Goal: Information Seeking & Learning: Learn about a topic

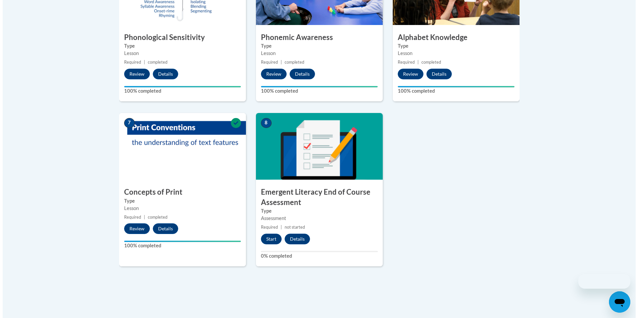
scroll to position [490, 0]
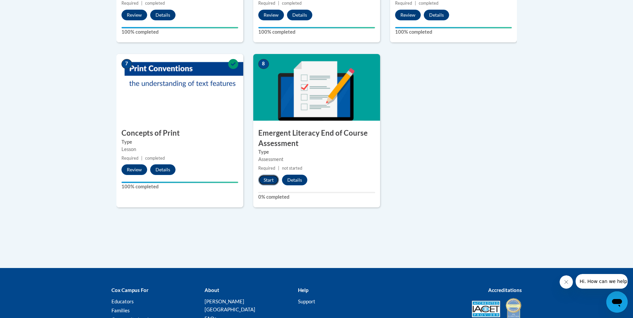
click at [274, 178] on button "Start" at bounding box center [268, 180] width 21 height 11
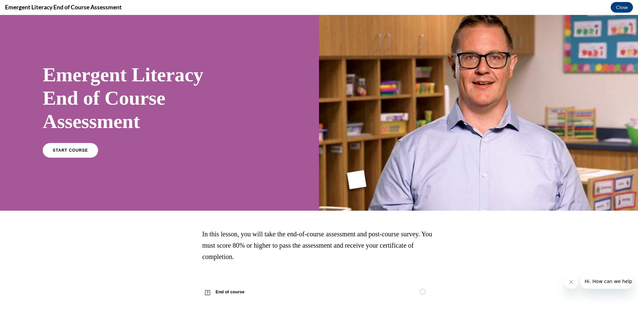
scroll to position [7, 0]
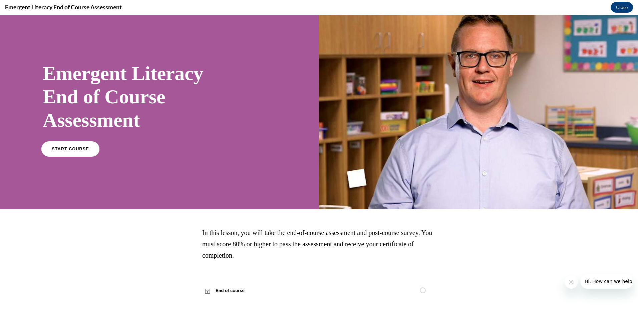
click at [72, 151] on span "START COURSE" at bounding box center [70, 149] width 37 height 5
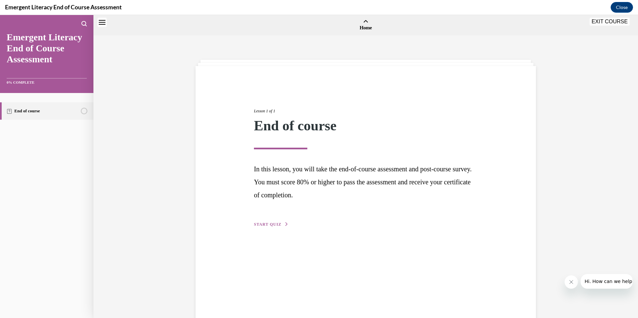
scroll to position [21, 0]
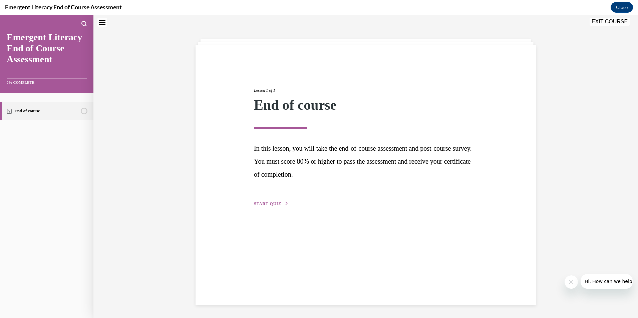
click at [274, 204] on span "START QUIZ" at bounding box center [267, 203] width 27 height 5
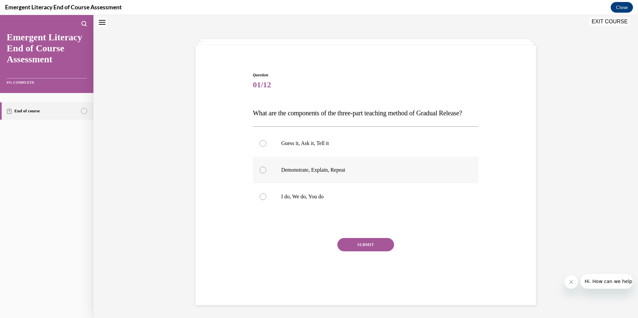
click at [298, 180] on label "Demonstrate, Explain, Repeat" at bounding box center [366, 170] width 226 height 27
click at [266, 173] on input "Demonstrate, Explain, Repeat" at bounding box center [263, 170] width 7 height 7
radio input "true"
click at [321, 200] on p "I do, We do, You do" at bounding box center [371, 196] width 181 height 7
click at [266, 200] on input "I do, We do, You do" at bounding box center [263, 196] width 7 height 7
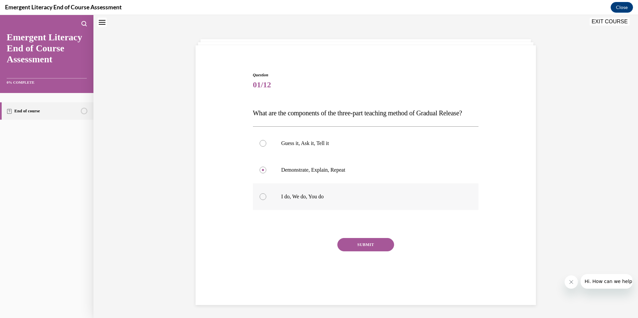
radio input "true"
click at [362, 252] on button "SUBMIT" at bounding box center [365, 244] width 57 height 13
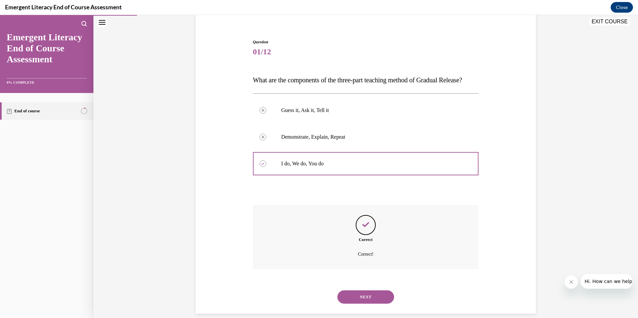
scroll to position [76, 0]
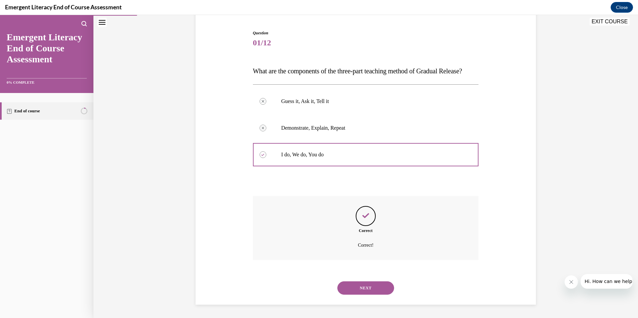
click at [373, 287] on button "NEXT" at bounding box center [365, 288] width 57 height 13
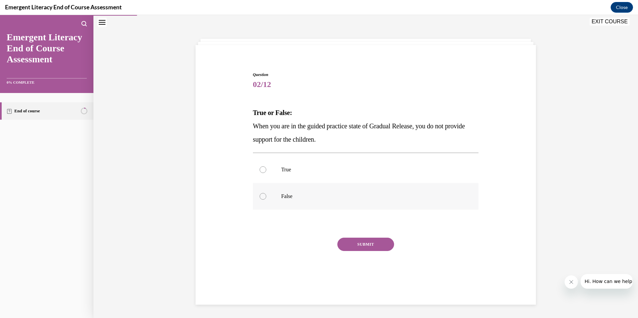
click at [309, 195] on p "False" at bounding box center [371, 196] width 181 height 7
click at [266, 195] on input "False" at bounding box center [263, 196] width 7 height 7
radio input "true"
click at [350, 242] on button "SUBMIT" at bounding box center [365, 244] width 57 height 13
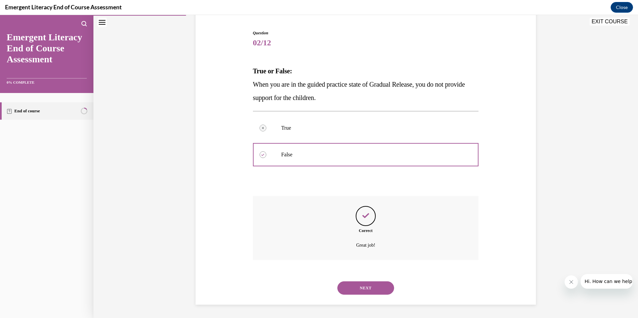
click at [358, 288] on button "NEXT" at bounding box center [365, 288] width 57 height 13
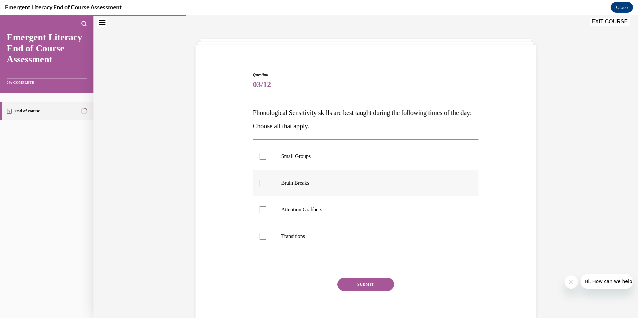
click at [284, 178] on label "Brain Breaks" at bounding box center [366, 183] width 226 height 27
click at [266, 180] on input "Brain Breaks" at bounding box center [263, 183] width 7 height 7
checkbox input "true"
click at [288, 220] on label "Attention Grabbers" at bounding box center [366, 209] width 226 height 27
click at [266, 213] on input "Attention Grabbers" at bounding box center [263, 210] width 7 height 7
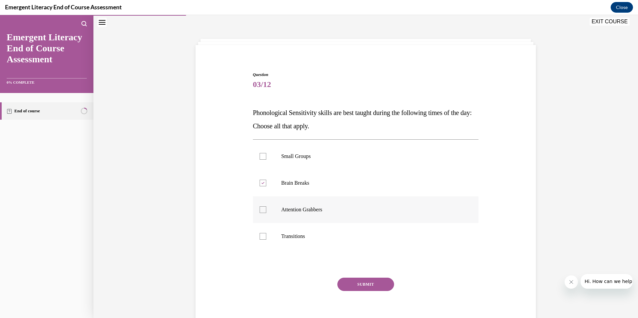
checkbox input "true"
click at [293, 244] on label "Transitions" at bounding box center [366, 236] width 226 height 27
click at [266, 240] on input "Transitions" at bounding box center [263, 236] width 7 height 7
checkbox input "true"
click at [363, 286] on button "SUBMIT" at bounding box center [365, 284] width 57 height 13
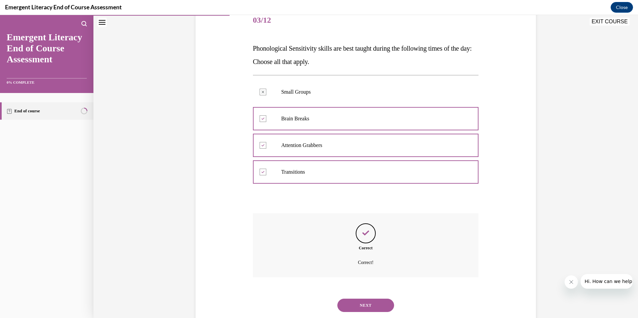
scroll to position [103, 0]
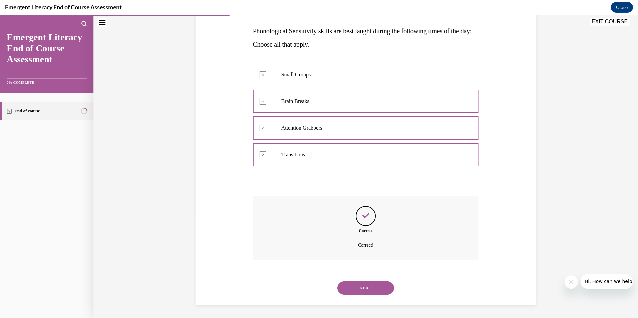
click at [374, 283] on button "NEXT" at bounding box center [365, 288] width 57 height 13
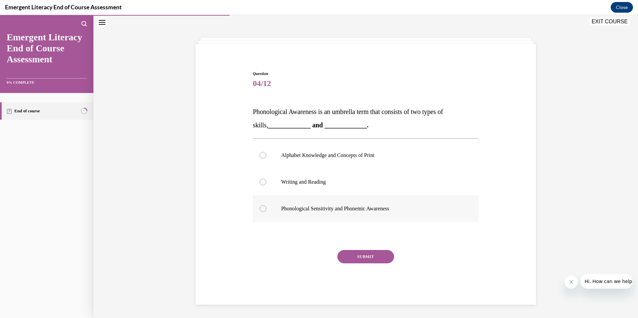
click at [299, 212] on p "Phonological Sensitivity and Phonemic Awareness" at bounding box center [371, 209] width 181 height 7
click at [266, 212] on input "Phonological Sensitivity and Phonemic Awareness" at bounding box center [263, 209] width 7 height 7
radio input "true"
click at [368, 257] on button "SUBMIT" at bounding box center [365, 256] width 57 height 13
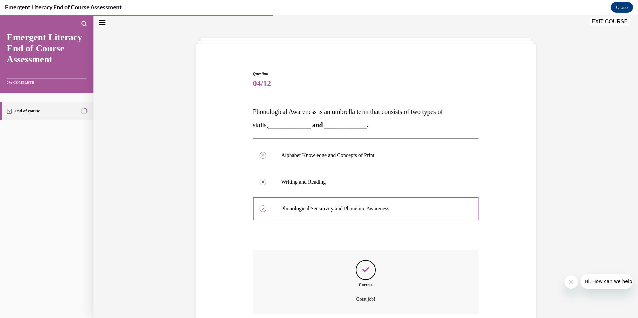
scroll to position [76, 0]
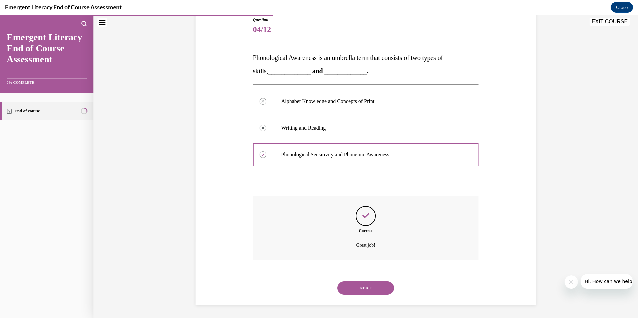
click at [376, 284] on button "NEXT" at bounding box center [365, 288] width 57 height 13
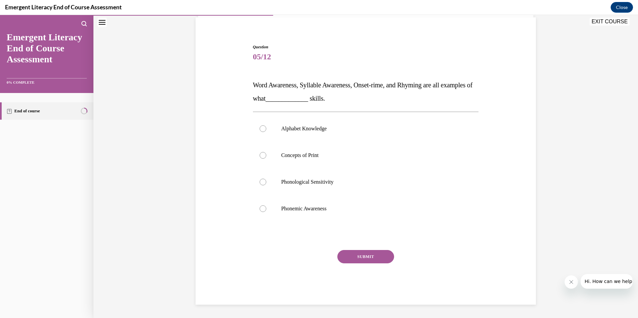
scroll to position [49, 0]
click at [318, 135] on label "Alphabet Knowledge" at bounding box center [366, 128] width 226 height 27
click at [266, 132] on input "Alphabet Knowledge" at bounding box center [263, 128] width 7 height 7
radio input "true"
drag, startPoint x: 294, startPoint y: 217, endPoint x: 300, endPoint y: 224, distance: 9.0
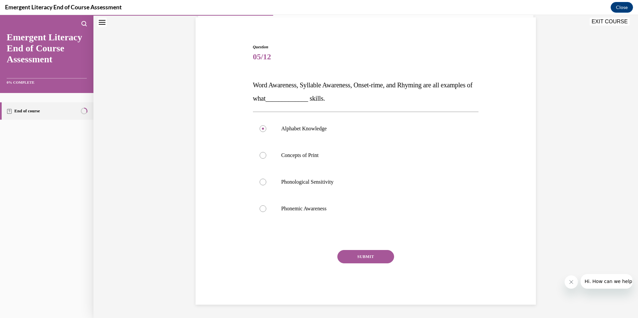
click at [294, 217] on label "Phonemic Awareness" at bounding box center [366, 208] width 226 height 27
click at [266, 212] on input "Phonemic Awareness" at bounding box center [263, 209] width 7 height 7
radio input "true"
click at [354, 258] on button "SUBMIT" at bounding box center [365, 256] width 57 height 13
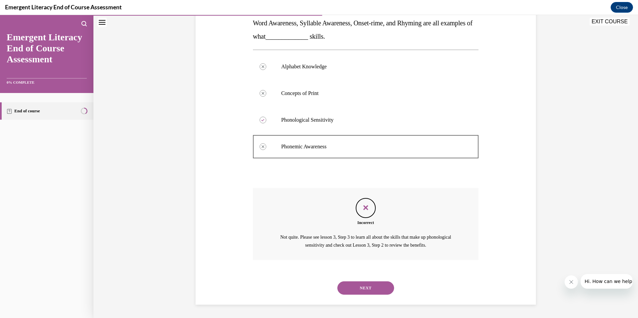
click at [369, 290] on button "NEXT" at bounding box center [365, 288] width 57 height 13
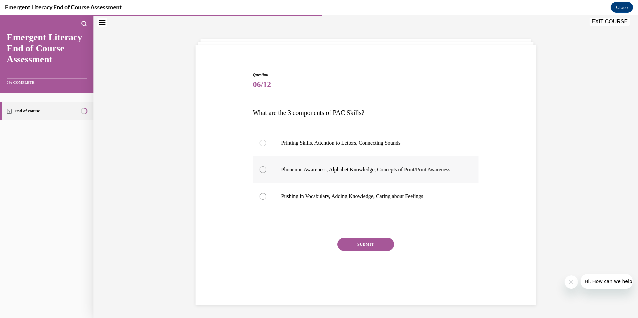
click at [325, 173] on p "Phonemic Awareness, Alphabet Knowledge, Concepts of Print/Print Awareness" at bounding box center [371, 169] width 181 height 7
click at [266, 173] on input "Phonemic Awareness, Alphabet Knowledge, Concepts of Print/Print Awareness" at bounding box center [263, 169] width 7 height 7
radio input "true"
click at [357, 251] on button "SUBMIT" at bounding box center [365, 244] width 57 height 13
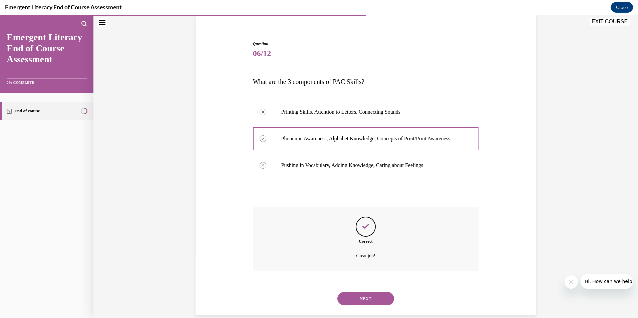
scroll to position [69, 0]
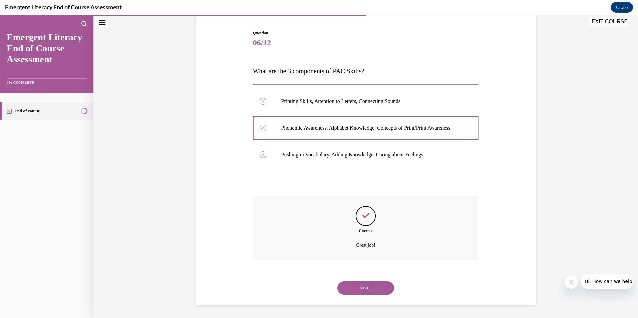
click at [363, 288] on button "NEXT" at bounding box center [365, 288] width 57 height 13
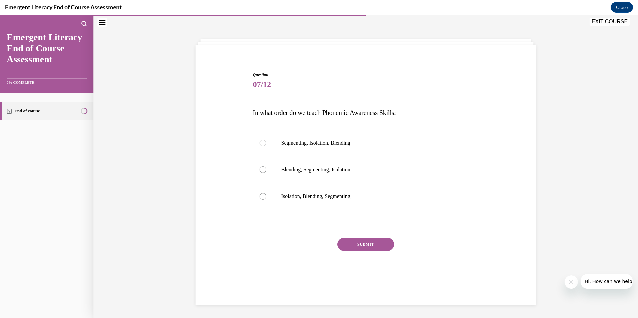
scroll to position [21, 0]
click at [336, 195] on p "Isolation, Blending, Segmenting" at bounding box center [371, 196] width 181 height 7
click at [266, 195] on input "Isolation, Blending, Segmenting" at bounding box center [263, 196] width 7 height 7
radio input "true"
click at [361, 237] on div "Question 07/12 In what order do we teach Phonemic Awareness Skills: Segmenting,…" at bounding box center [366, 182] width 226 height 221
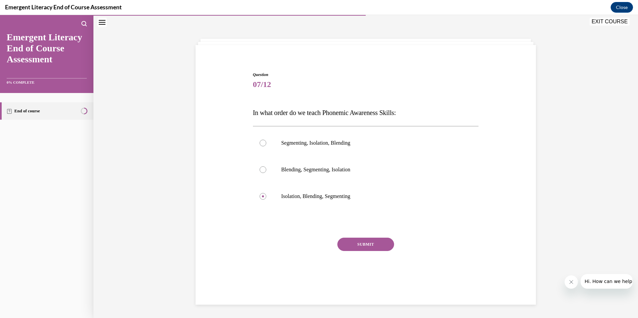
click at [361, 242] on button "SUBMIT" at bounding box center [365, 244] width 57 height 13
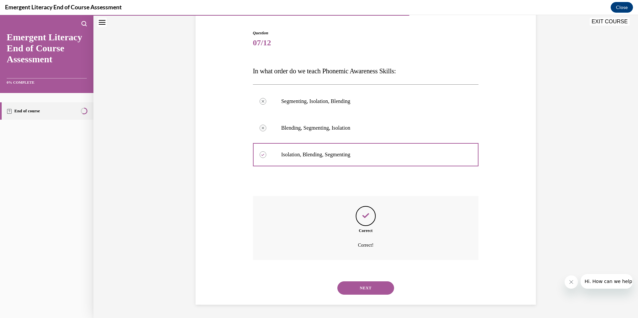
click at [371, 291] on button "NEXT" at bounding box center [365, 288] width 57 height 13
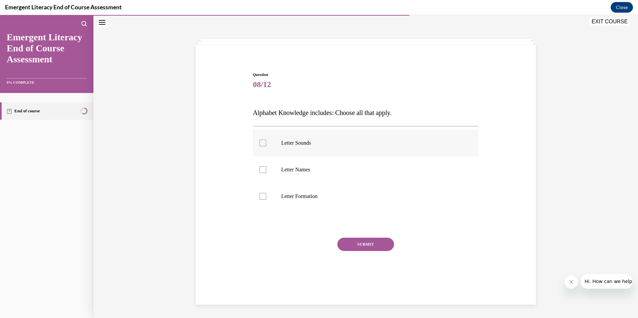
click at [310, 139] on label "Letter Sounds" at bounding box center [366, 143] width 226 height 27
click at [266, 140] on input "Letter Sounds" at bounding box center [263, 143] width 7 height 7
checkbox input "true"
click at [303, 171] on p "Letter Names" at bounding box center [371, 169] width 181 height 7
click at [266, 171] on input "Letter Names" at bounding box center [263, 169] width 7 height 7
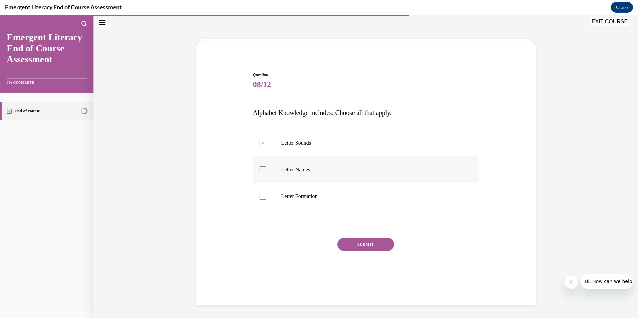
checkbox input "true"
click at [305, 197] on p "Letter Formation" at bounding box center [371, 196] width 181 height 7
click at [266, 197] on input "Letter Formation" at bounding box center [263, 196] width 7 height 7
checkbox input "true"
click at [367, 249] on button "SUBMIT" at bounding box center [365, 244] width 57 height 13
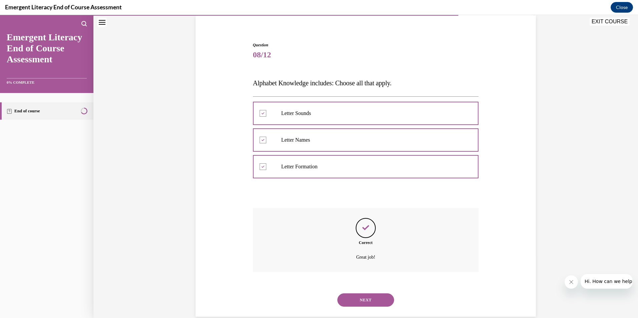
scroll to position [63, 0]
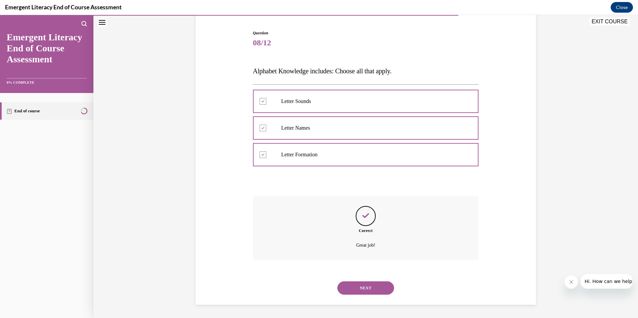
click at [367, 290] on button "NEXT" at bounding box center [365, 288] width 57 height 13
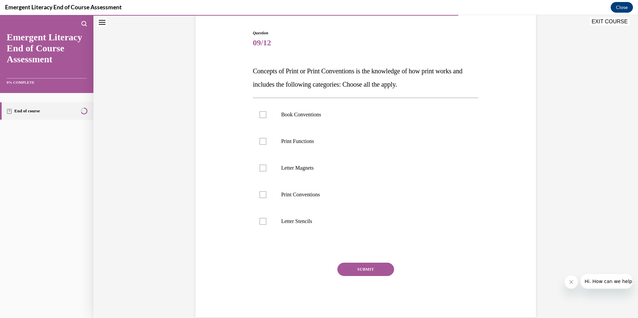
scroll to position [35, 0]
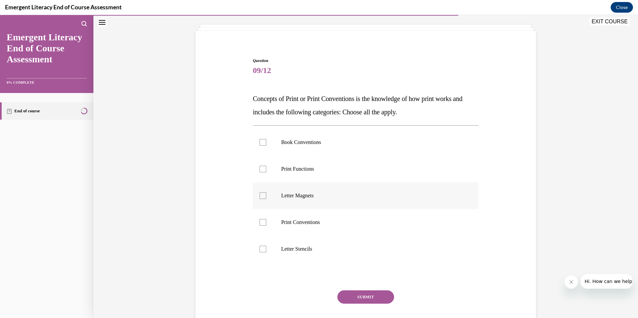
click at [328, 203] on label "Letter Magnets" at bounding box center [366, 195] width 226 height 27
click at [266, 199] on input "Letter Magnets" at bounding box center [263, 195] width 7 height 7
checkbox input "true"
click at [296, 221] on p "Print Conventions" at bounding box center [371, 222] width 181 height 7
click at [266, 221] on input "Print Conventions" at bounding box center [263, 222] width 7 height 7
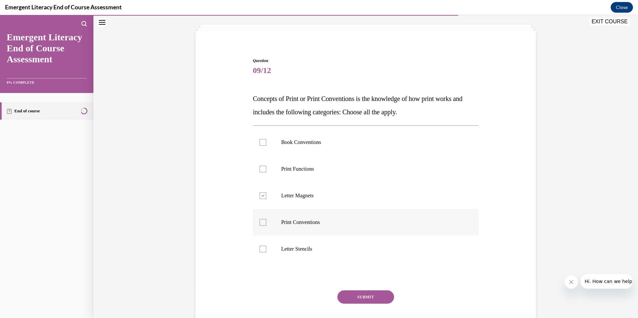
checkbox input "true"
click at [296, 246] on p "Letter Stencils" at bounding box center [371, 249] width 181 height 7
click at [266, 246] on input "Letter Stencils" at bounding box center [263, 249] width 7 height 7
checkbox input "true"
click at [370, 292] on button "SUBMIT" at bounding box center [365, 297] width 57 height 13
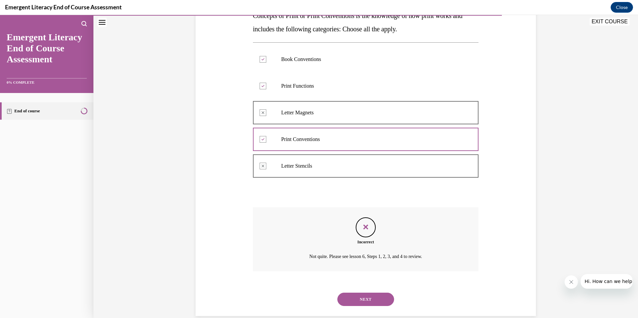
scroll to position [129, 0]
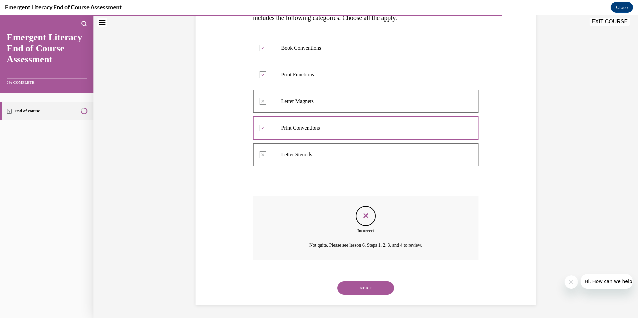
click at [370, 287] on button "NEXT" at bounding box center [365, 288] width 57 height 13
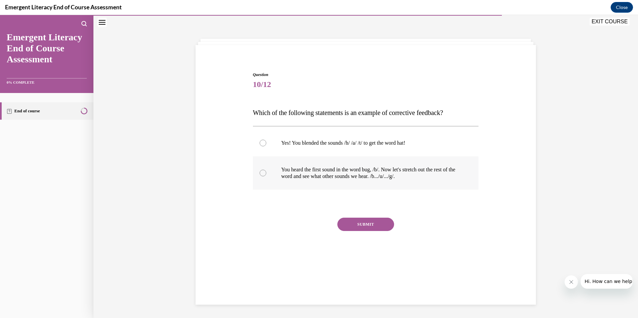
click at [391, 172] on p "You heard the first sound in the word bug, /b/. Now let's stretch out the rest …" at bounding box center [371, 172] width 181 height 13
click at [266, 172] on input "You heard the first sound in the word bug, /b/. Now let's stretch out the rest …" at bounding box center [263, 173] width 7 height 7
radio input "true"
click at [376, 225] on button "SUBMIT" at bounding box center [365, 224] width 57 height 13
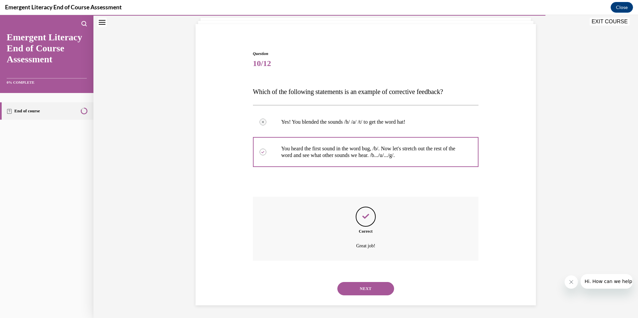
scroll to position [43, 0]
click at [364, 284] on button "NEXT" at bounding box center [365, 288] width 57 height 13
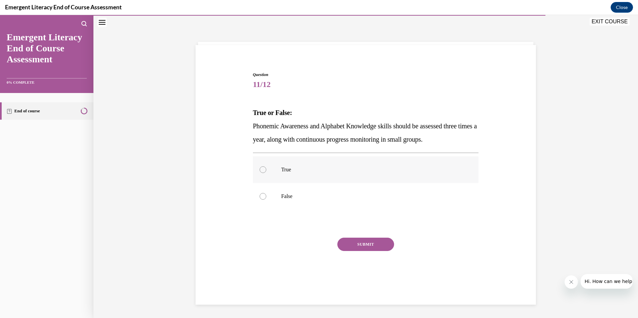
click at [284, 178] on label "True" at bounding box center [366, 169] width 226 height 27
click at [266, 173] on input "True" at bounding box center [263, 169] width 7 height 7
radio input "true"
click at [374, 252] on div "SUBMIT" at bounding box center [366, 254] width 226 height 33
click at [375, 249] on button "SUBMIT" at bounding box center [365, 244] width 57 height 13
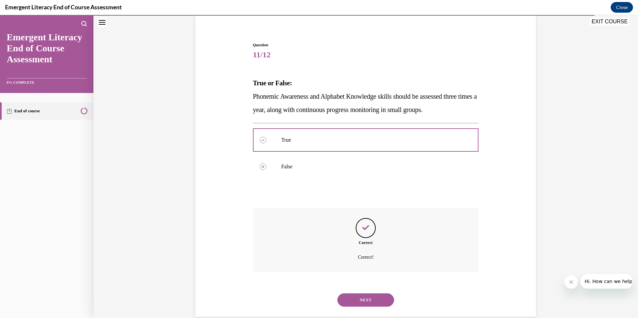
scroll to position [63, 0]
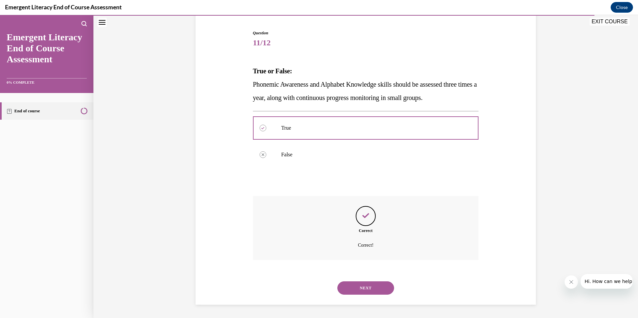
click at [371, 283] on button "NEXT" at bounding box center [365, 288] width 57 height 13
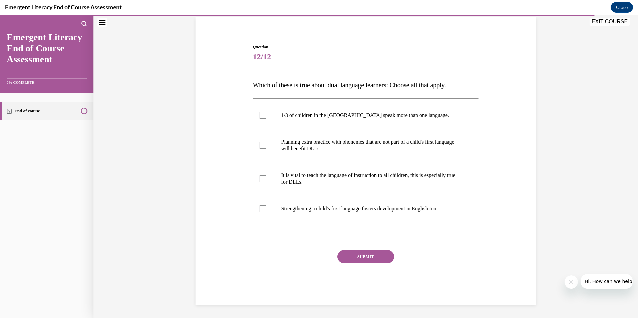
scroll to position [21, 0]
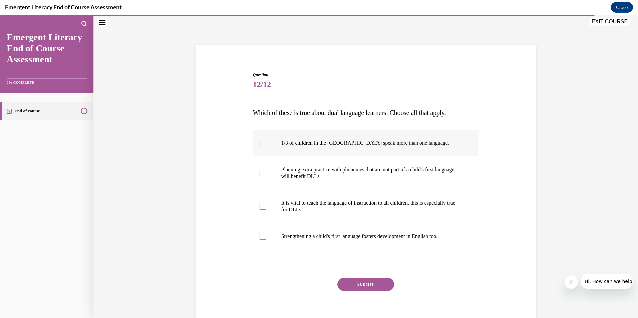
click at [338, 145] on p "1/3 of children in the US speak more than one language." at bounding box center [371, 143] width 181 height 7
click at [266, 145] on input "1/3 of children in the US speak more than one language." at bounding box center [263, 143] width 7 height 7
checkbox input "true"
click at [346, 181] on label "Planning extra practice with phonemes that are not part of a child's first lang…" at bounding box center [366, 172] width 226 height 33
click at [266, 176] on input "Planning extra practice with phonemes that are not part of a child's first lang…" at bounding box center [263, 173] width 7 height 7
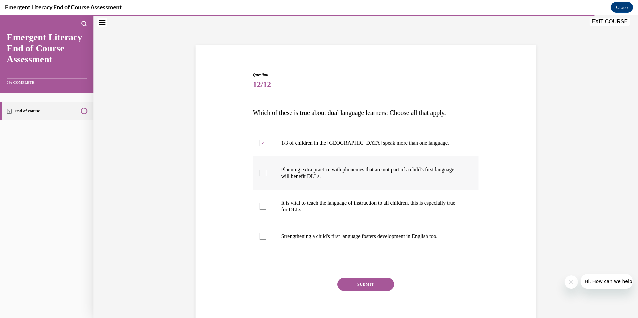
checkbox input "true"
click at [335, 209] on p "It is vital to teach the language of instruction to all children, this is espec…" at bounding box center [371, 206] width 181 height 13
click at [266, 209] on input "It is vital to teach the language of instruction to all children, this is espec…" at bounding box center [263, 206] width 7 height 7
checkbox input "true"
click at [341, 239] on p "Strengthening a child's first language fosters development in English too." at bounding box center [371, 236] width 181 height 7
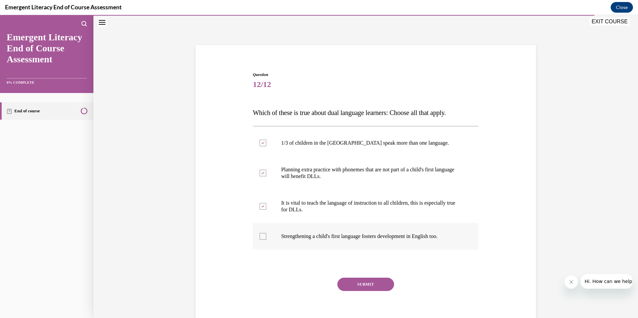
click at [266, 239] on input "Strengthening a child's first language fosters development in English too." at bounding box center [263, 236] width 7 height 7
checkbox input "true"
click at [359, 285] on button "SUBMIT" at bounding box center [365, 284] width 57 height 13
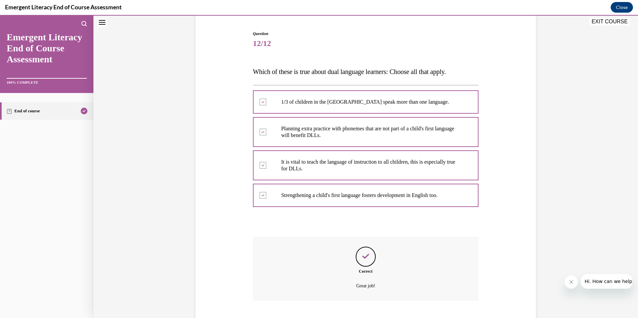
scroll to position [103, 0]
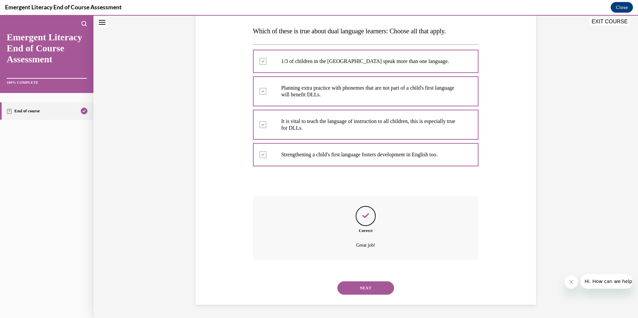
click at [378, 286] on button "NEXT" at bounding box center [365, 288] width 57 height 13
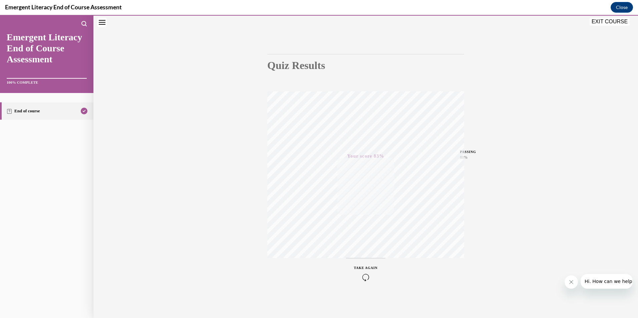
drag, startPoint x: 618, startPoint y: 22, endPoint x: 490, endPoint y: 119, distance: 160.3
click at [618, 22] on button "EXIT COURSE" at bounding box center [609, 22] width 40 height 8
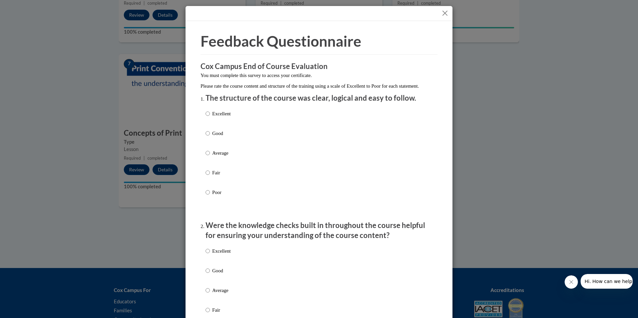
click at [216, 117] on p "Excellent" at bounding box center [221, 113] width 18 height 7
click at [210, 117] on input "Excellent" at bounding box center [208, 113] width 4 height 7
radio input "true"
click at [212, 255] on p "Excellent" at bounding box center [221, 251] width 18 height 7
click at [210, 255] on input "Excellent" at bounding box center [208, 251] width 4 height 7
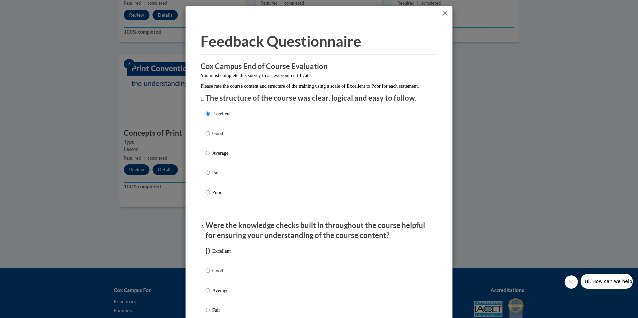
radio input "true"
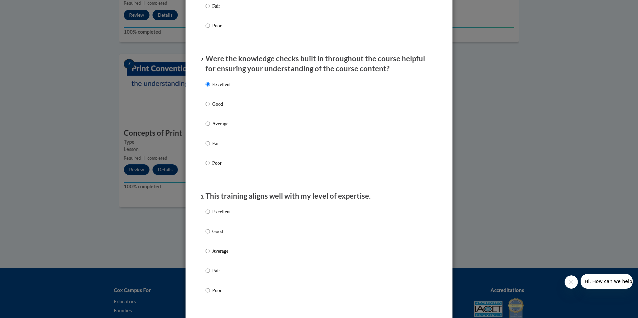
click at [220, 222] on label "Excellent" at bounding box center [218, 217] width 25 height 18
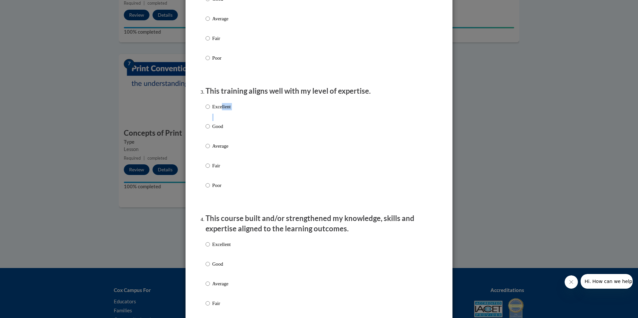
scroll to position [367, 0]
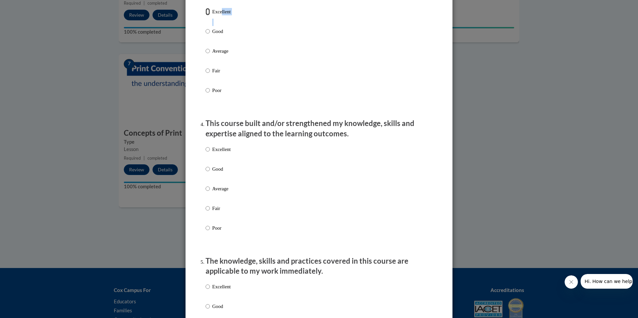
click at [206, 15] on input "Excellent" at bounding box center [208, 11] width 4 height 7
radio input "true"
click at [212, 153] on p "Excellent" at bounding box center [221, 149] width 18 height 7
click at [210, 153] on input "Excellent" at bounding box center [208, 149] width 4 height 7
radio input "true"
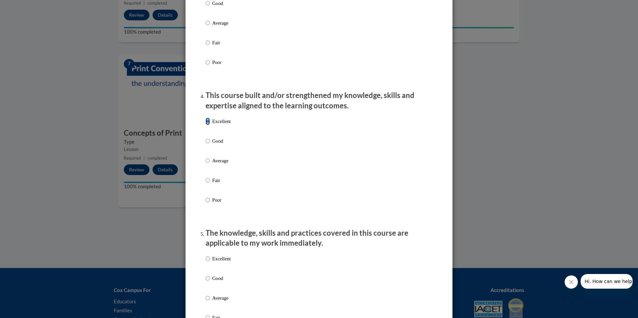
scroll to position [434, 0]
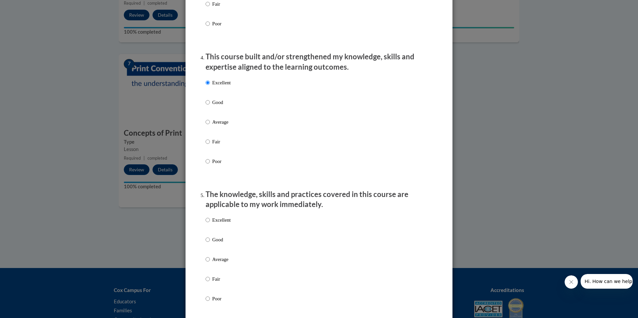
click at [212, 224] on p "Excellent" at bounding box center [221, 220] width 18 height 7
click at [210, 224] on input "Excellent" at bounding box center [208, 220] width 4 height 7
radio input "true"
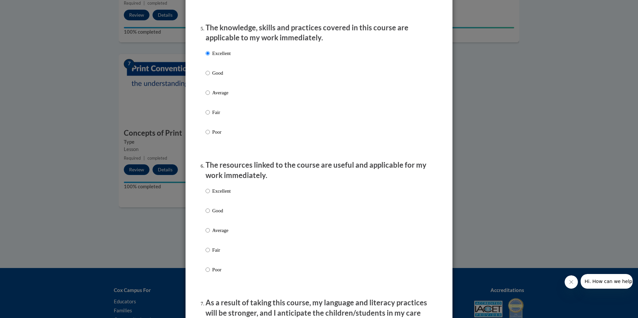
click at [219, 195] on p "Excellent" at bounding box center [221, 190] width 18 height 7
click at [210, 195] on input "Excellent" at bounding box center [208, 190] width 4 height 7
radio input "true"
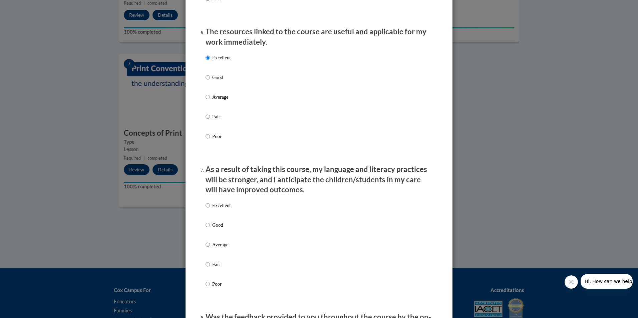
click at [225, 209] on p "Excellent" at bounding box center [221, 205] width 18 height 7
click at [210, 209] on input "Excellent" at bounding box center [208, 205] width 4 height 7
radio input "true"
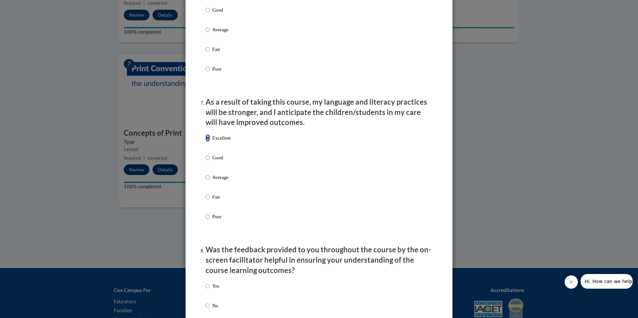
scroll to position [867, 0]
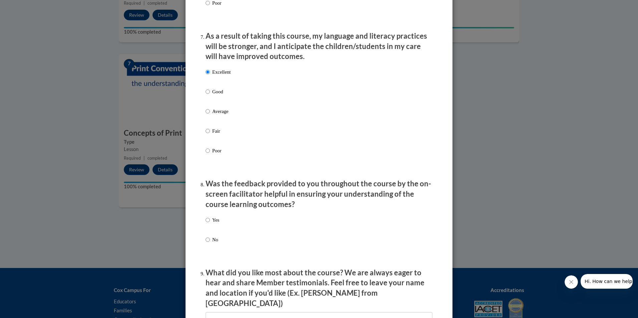
click at [213, 222] on p "Yes" at bounding box center [215, 220] width 7 height 7
click at [210, 222] on input "Yes" at bounding box center [208, 220] width 4 height 7
radio input "true"
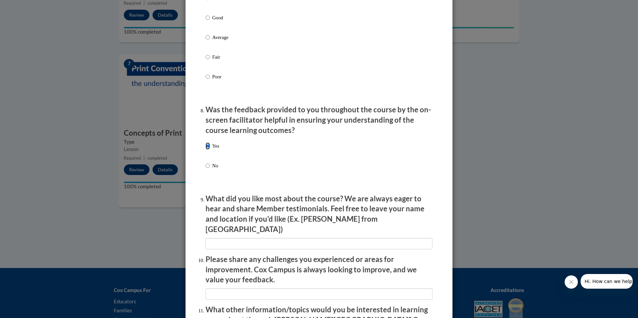
scroll to position [1001, 0]
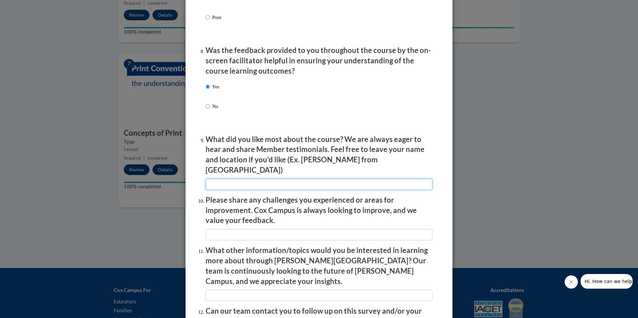
click at [266, 179] on input "textbox" at bounding box center [319, 184] width 227 height 11
type input "n/a"
click at [264, 222] on li "Please share any challenges you experienced or areas for improvement. Cox Campu…" at bounding box center [319, 217] width 227 height 45
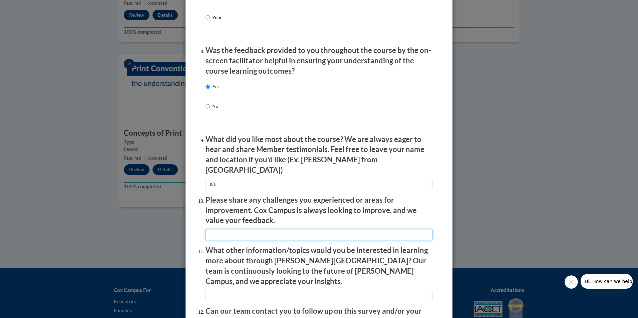
click at [264, 229] on input "textbox" at bounding box center [319, 234] width 227 height 11
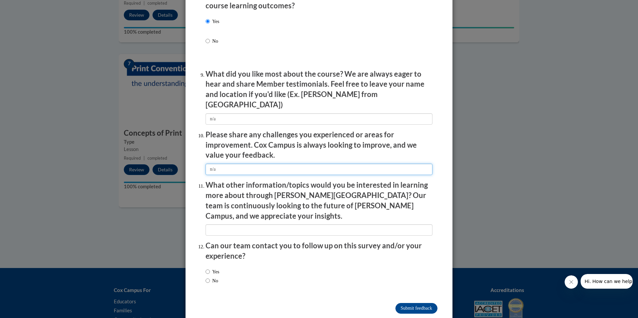
scroll to position [1068, 0]
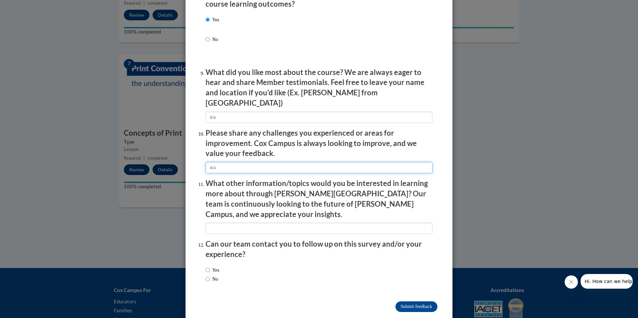
type input "n/a"
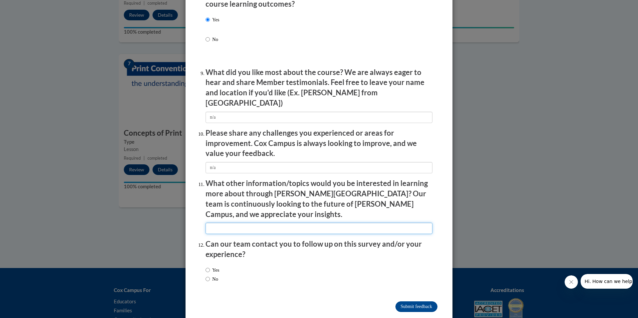
click at [272, 223] on input "textbox" at bounding box center [319, 228] width 227 height 11
type input "n/a"
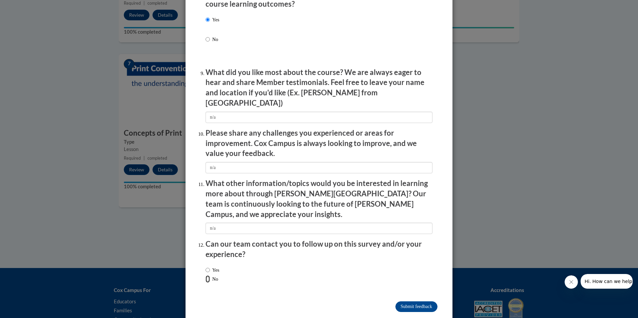
click at [207, 276] on input "No" at bounding box center [208, 279] width 4 height 7
radio input "true"
click at [426, 302] on input "Submit feedback" at bounding box center [416, 307] width 42 height 11
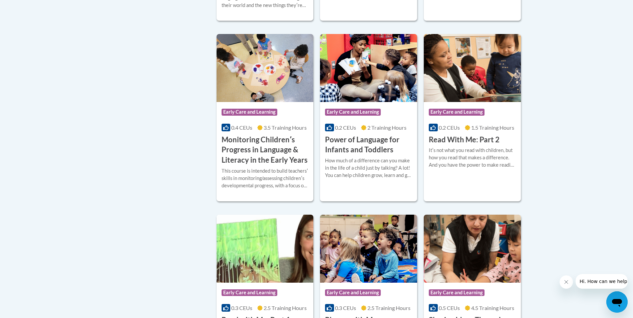
scroll to position [600, 0]
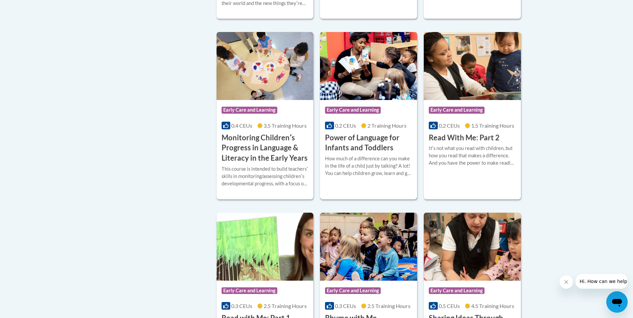
click at [355, 153] on h3 "Power of Language for Infants and Toddlers" at bounding box center [368, 143] width 87 height 21
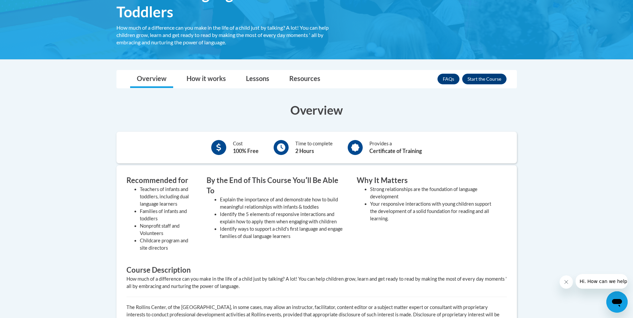
scroll to position [133, 0]
click at [482, 73] on div "FAQs Enroll" at bounding box center [471, 78] width 69 height 17
click at [483, 77] on button "Enroll" at bounding box center [484, 78] width 44 height 11
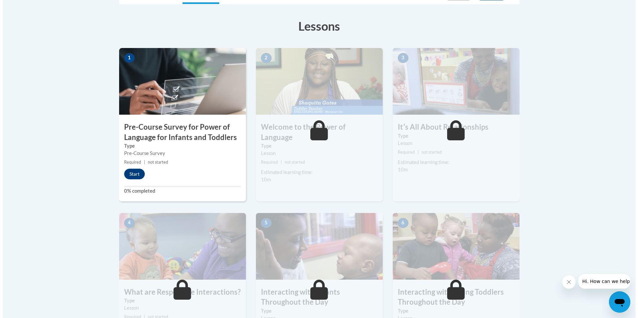
scroll to position [100, 0]
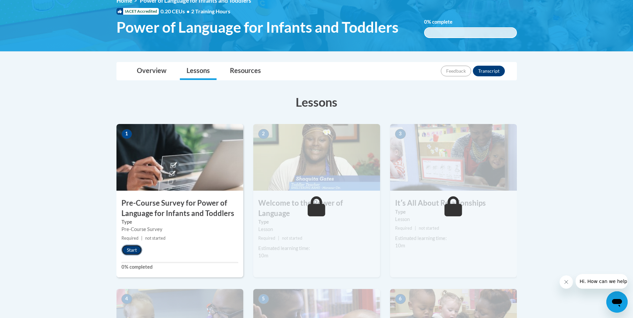
click at [134, 246] on button "Start" at bounding box center [131, 250] width 21 height 11
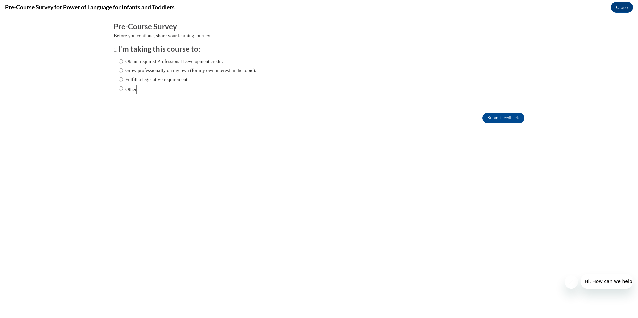
scroll to position [0, 0]
click at [138, 62] on label "Obtain required Professional Development credit." at bounding box center [171, 61] width 104 height 7
click at [123, 62] on input "Obtain required Professional Development credit." at bounding box center [121, 61] width 4 height 7
radio input "true"
click at [492, 117] on input "Submit feedback" at bounding box center [503, 118] width 42 height 11
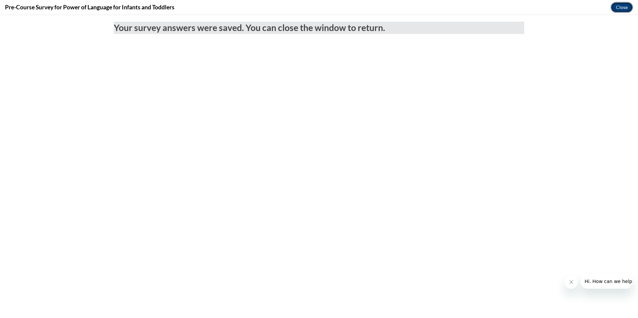
click at [618, 6] on button "Close" at bounding box center [622, 7] width 22 height 11
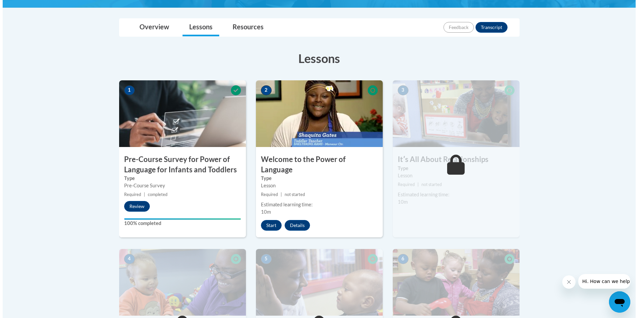
scroll to position [67, 0]
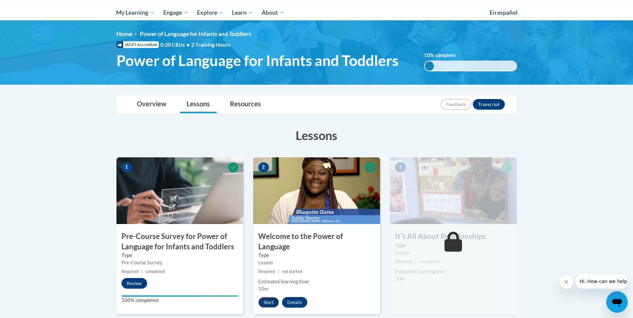
click at [266, 297] on button "Start" at bounding box center [268, 302] width 21 height 11
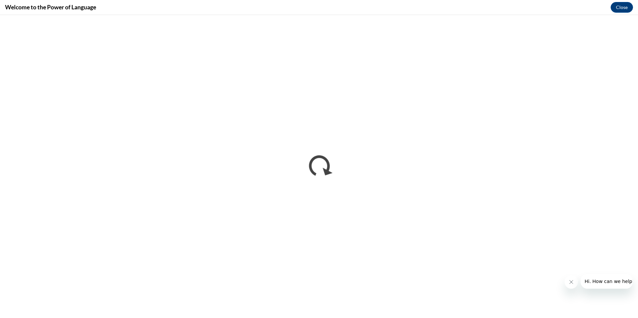
scroll to position [0, 0]
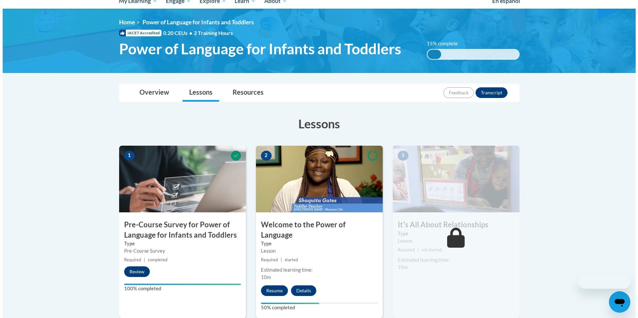
scroll to position [133, 0]
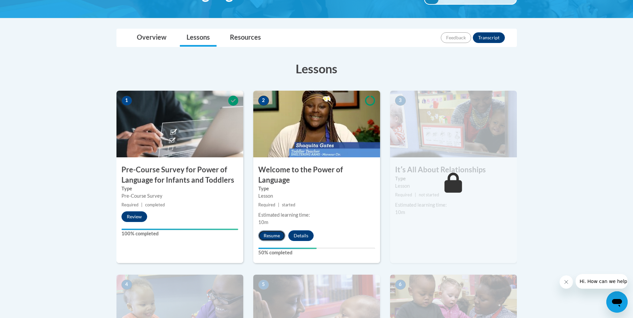
click at [275, 231] on button "Resume" at bounding box center [271, 236] width 27 height 11
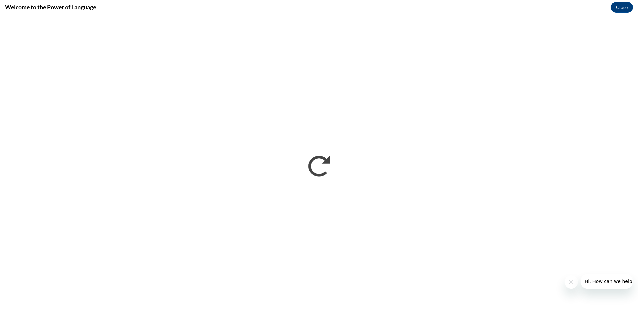
scroll to position [0, 0]
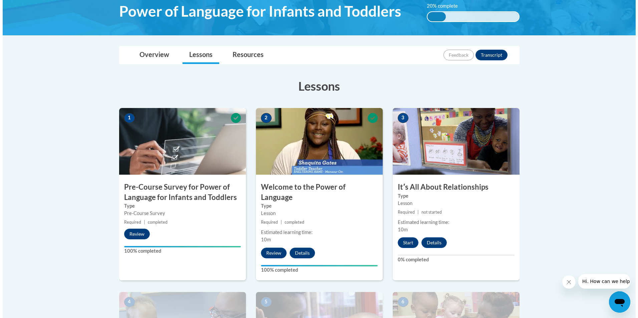
scroll to position [167, 0]
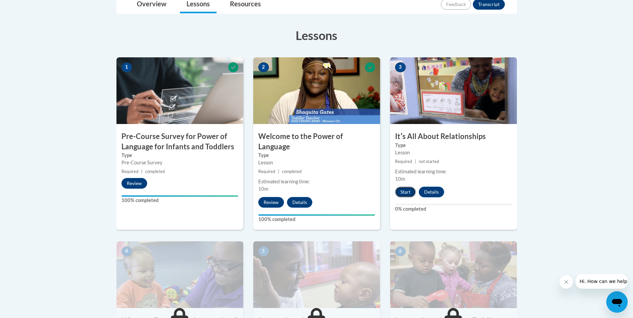
click at [400, 196] on button "Start" at bounding box center [405, 192] width 21 height 11
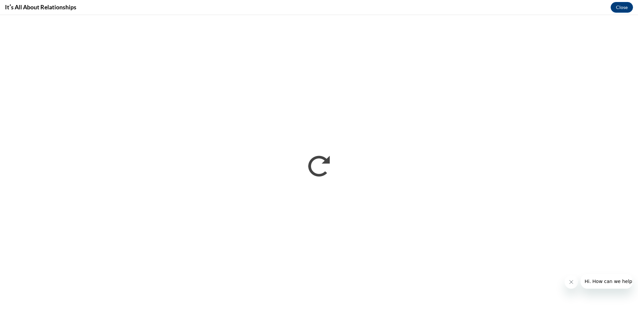
scroll to position [0, 0]
